Goal: Complete application form

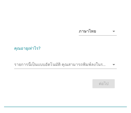
drag, startPoint x: 111, startPoint y: 7, endPoint x: 98, endPoint y: 17, distance: 16.5
click at [111, 7] on div "ภาษาไทย arrow_drop_down คุณอายุเท่าไร? รายการนี้เป็นแบบอัตโนมัติ [PERSON_NAME]พ…" at bounding box center [65, 56] width 131 height 113
click at [33, 70] on div "รายการนี้เป็นแบบอัตโนมัติ [PERSON_NAME]พิมพ์ลงในรายการนี้ arrow_drop_down" at bounding box center [65, 67] width 103 height 13
click at [29, 67] on input "รายการนี้เป็นแบบอัตโนมัติ คุณสามารถพิมพ์ลงในรายการนี้" at bounding box center [61, 65] width 95 height 8
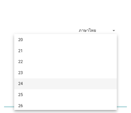
scroll to position [25, 0]
click at [22, 83] on div "24" at bounding box center [61, 83] width 87 height 6
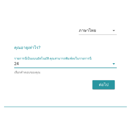
drag, startPoint x: 102, startPoint y: 84, endPoint x: 29, endPoint y: 69, distance: 74.1
click at [101, 84] on div "ต่อไป" at bounding box center [103, 85] width 14 height 6
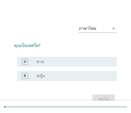
drag, startPoint x: 44, startPoint y: 76, endPoint x: 47, endPoint y: 77, distance: 3.1
click at [44, 76] on label "หญิง" at bounding box center [40, 76] width 8 height 5
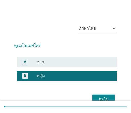
click at [103, 96] on div "ต่อไป" at bounding box center [103, 99] width 14 height 6
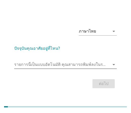
click at [96, 66] on input "รายการนี้เป็นแบบอัตโนมัติ คุณสามารถพิมพ์ลงในรายการนี้" at bounding box center [61, 65] width 95 height 8
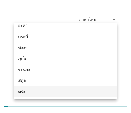
scroll to position [12, 0]
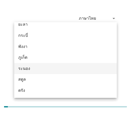
click at [33, 63] on div "ระนอง" at bounding box center [65, 68] width 103 height 11
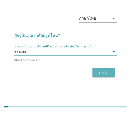
drag, startPoint x: 106, startPoint y: 68, endPoint x: 47, endPoint y: 110, distance: 71.8
click at [106, 68] on button "ต่อไป" at bounding box center [103, 72] width 22 height 9
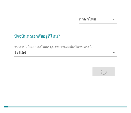
scroll to position [0, 0]
